Goal: Task Accomplishment & Management: Manage account settings

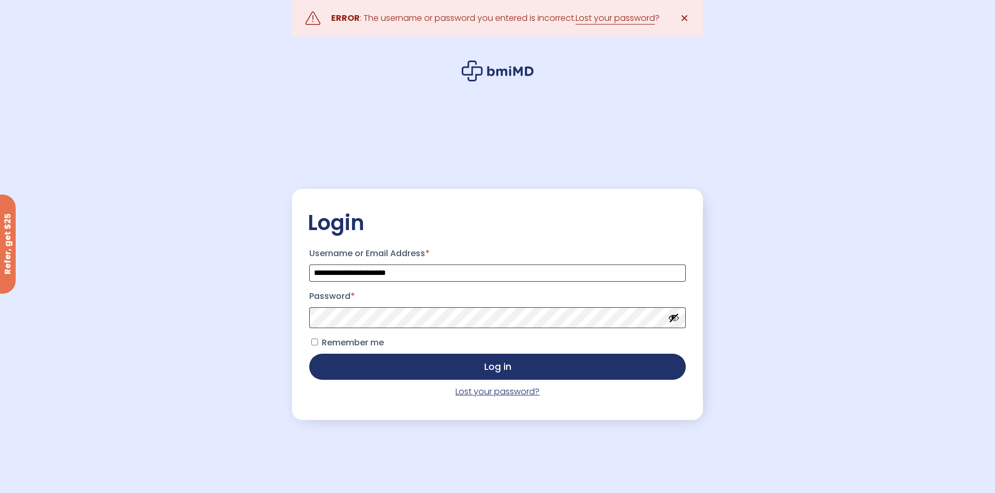
click at [478, 394] on link "Lost your password?" at bounding box center [497, 392] width 84 height 12
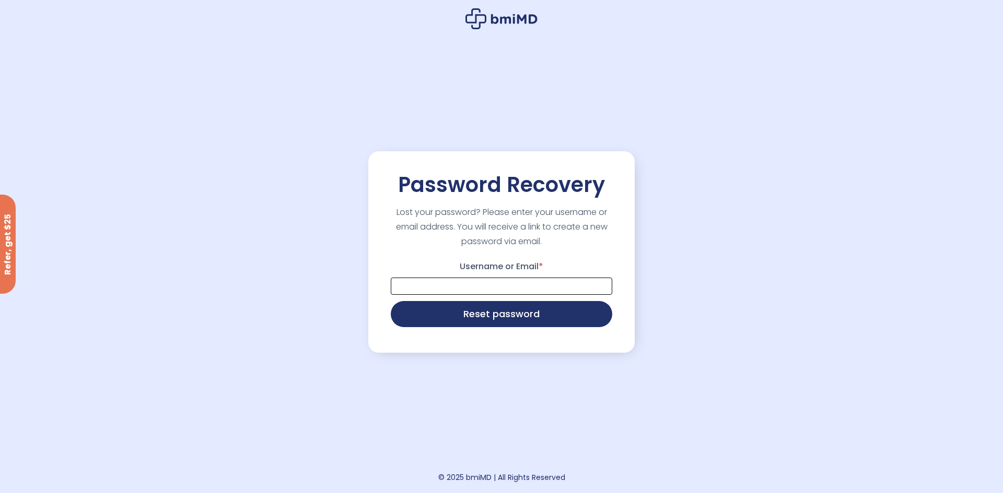
click at [468, 285] on input "Username or Email *" at bounding box center [501, 286] width 221 height 17
type input "**********"
click at [485, 326] on button "Reset password" at bounding box center [501, 313] width 221 height 26
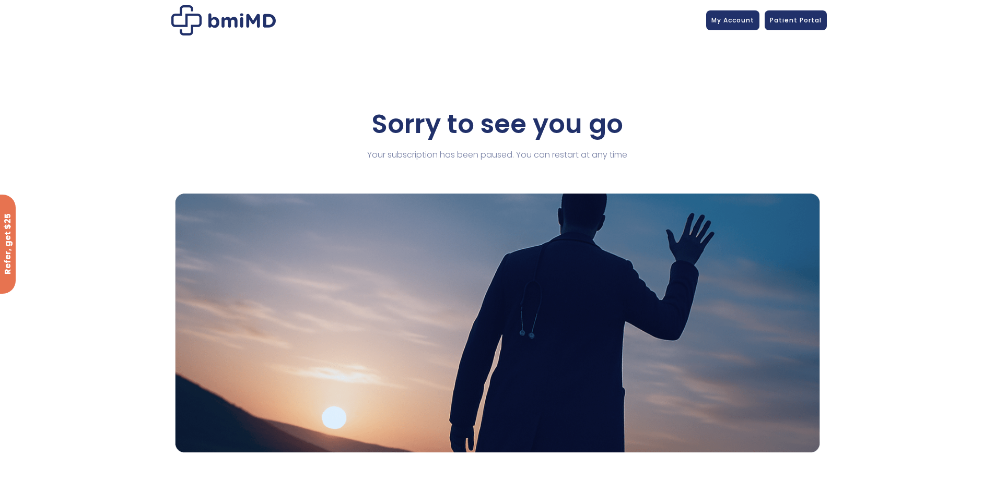
click at [727, 9] on div at bounding box center [498, 20] width 658 height 30
click at [727, 11] on link "My Account" at bounding box center [732, 19] width 53 height 20
